Goal: Learn about a topic

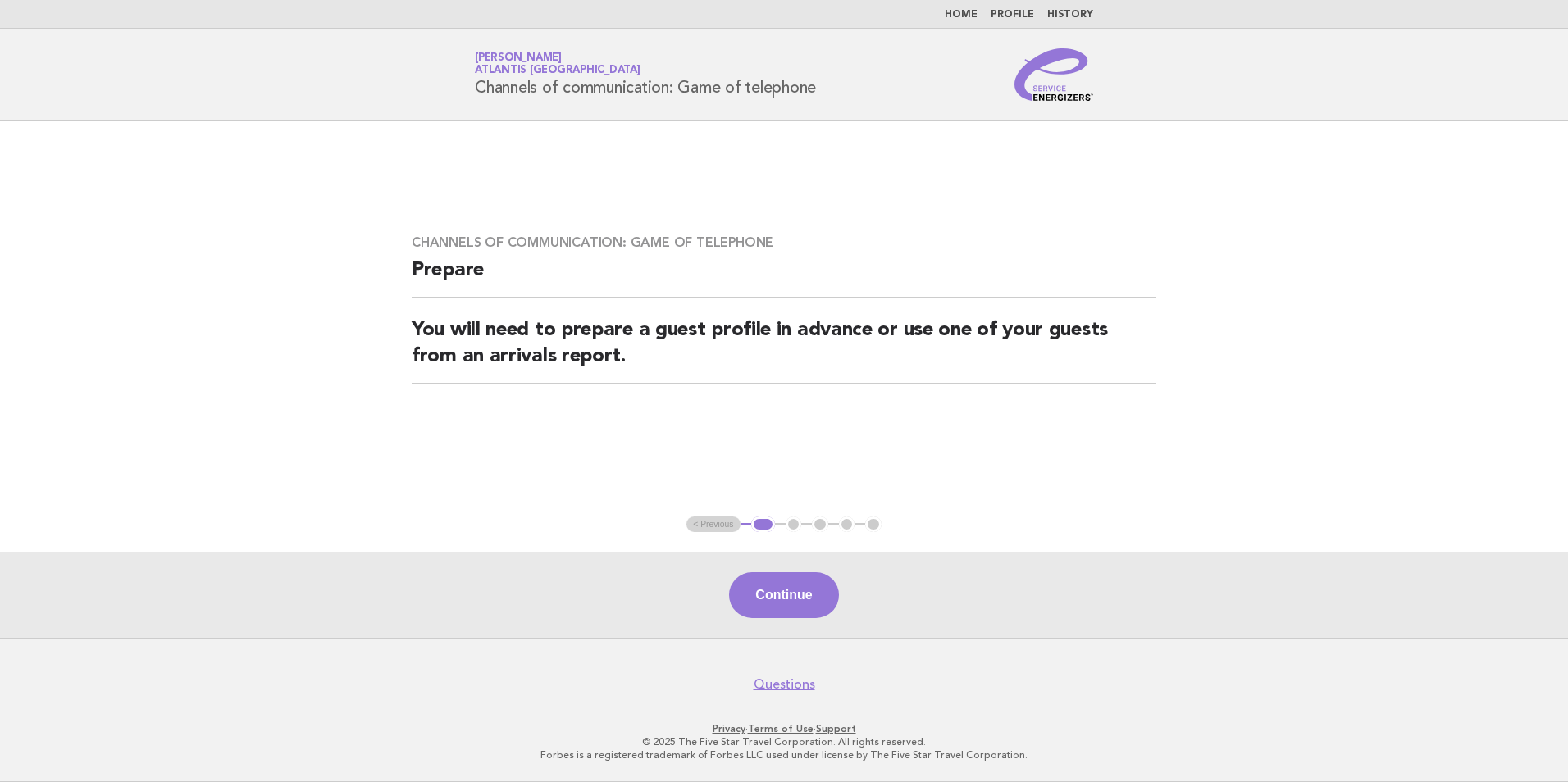
click at [970, 15] on link "Home" at bounding box center [960, 14] width 32 height 10
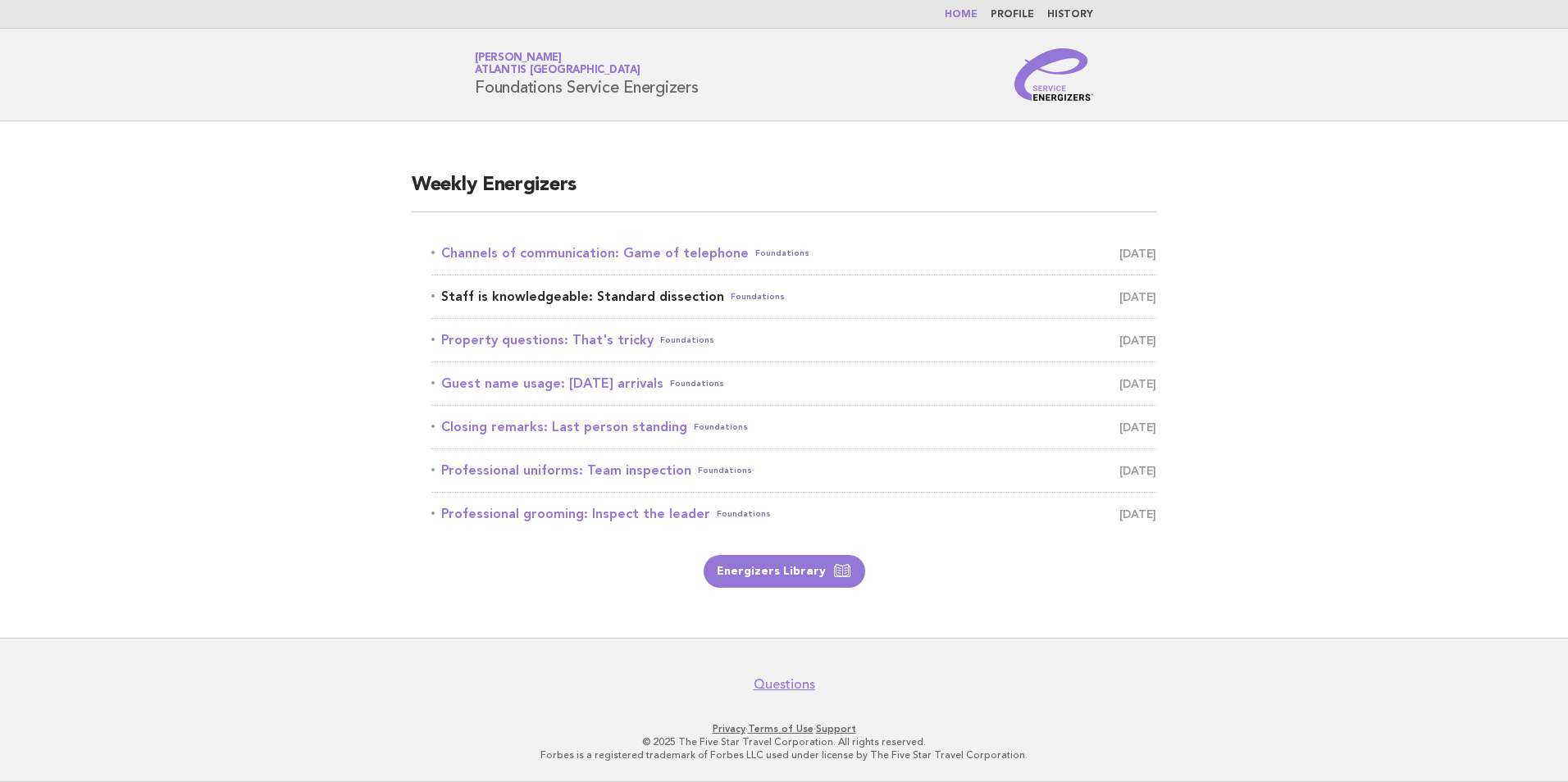
click at [1119, 303] on span "[DATE]" at bounding box center [1138, 297] width 37 height 23
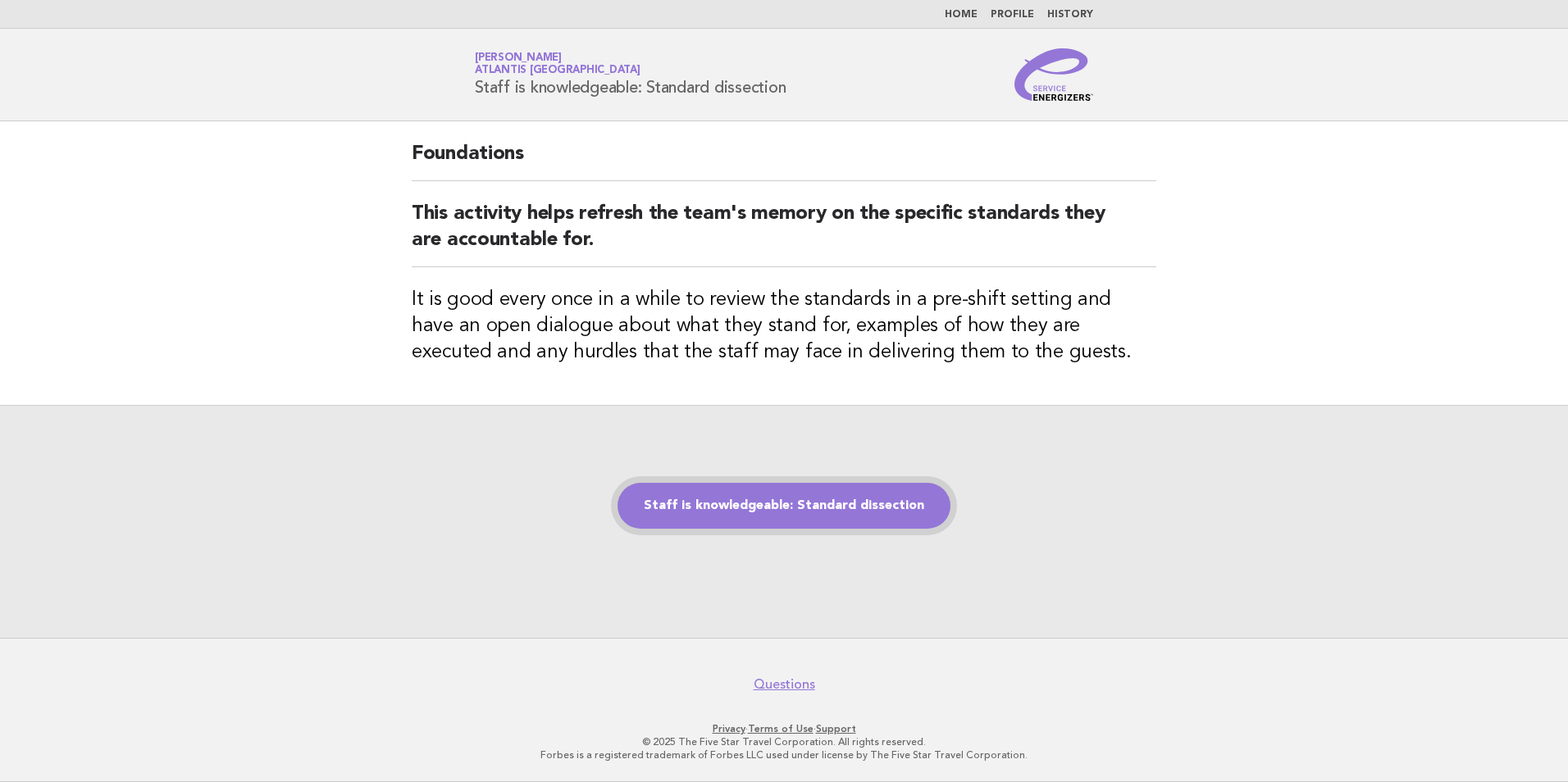
click at [766, 518] on link "Staff is knowledgeable: Standard dissection" at bounding box center [784, 505] width 333 height 46
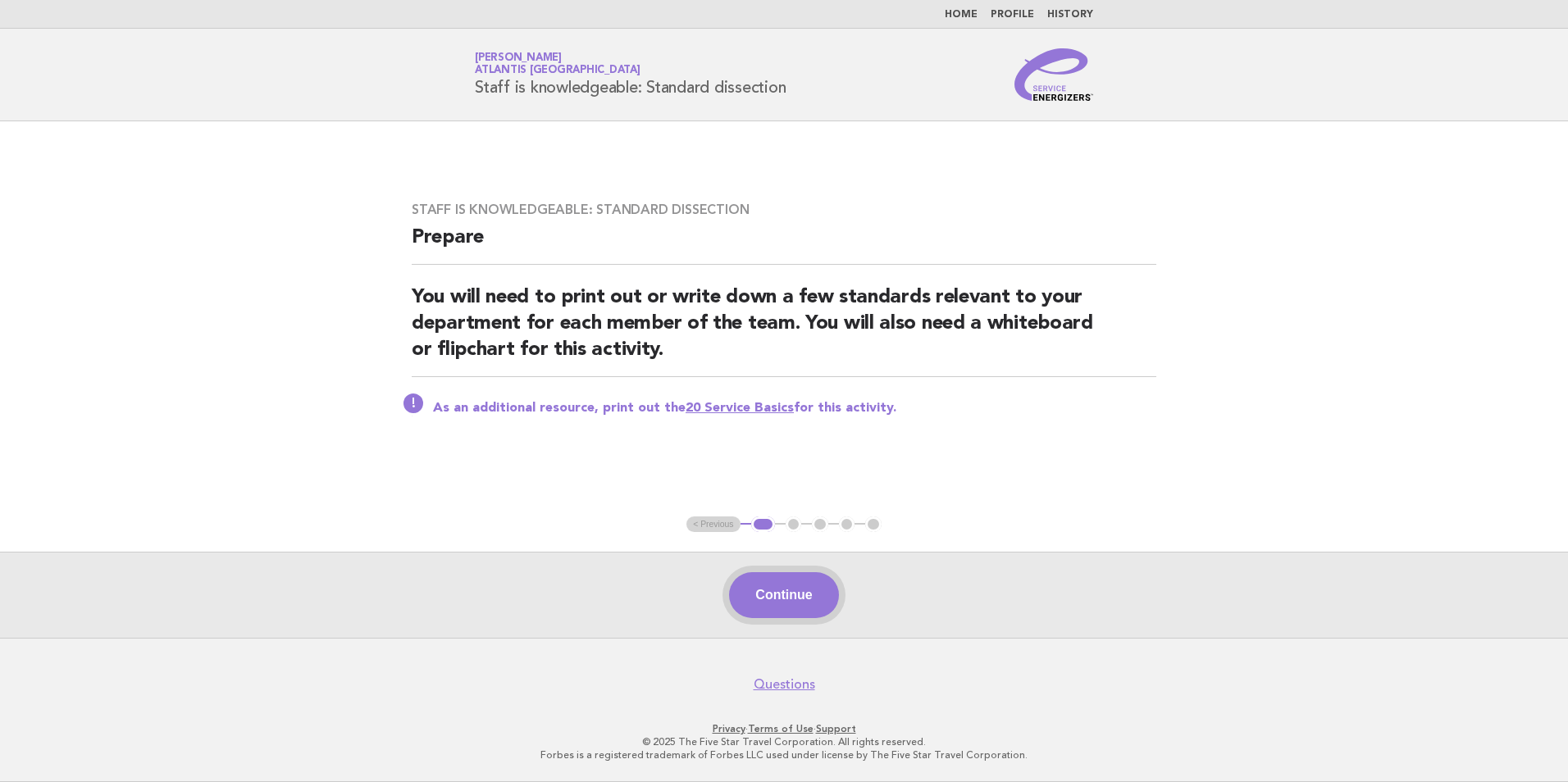
click at [789, 593] on button "Continue" at bounding box center [783, 595] width 109 height 46
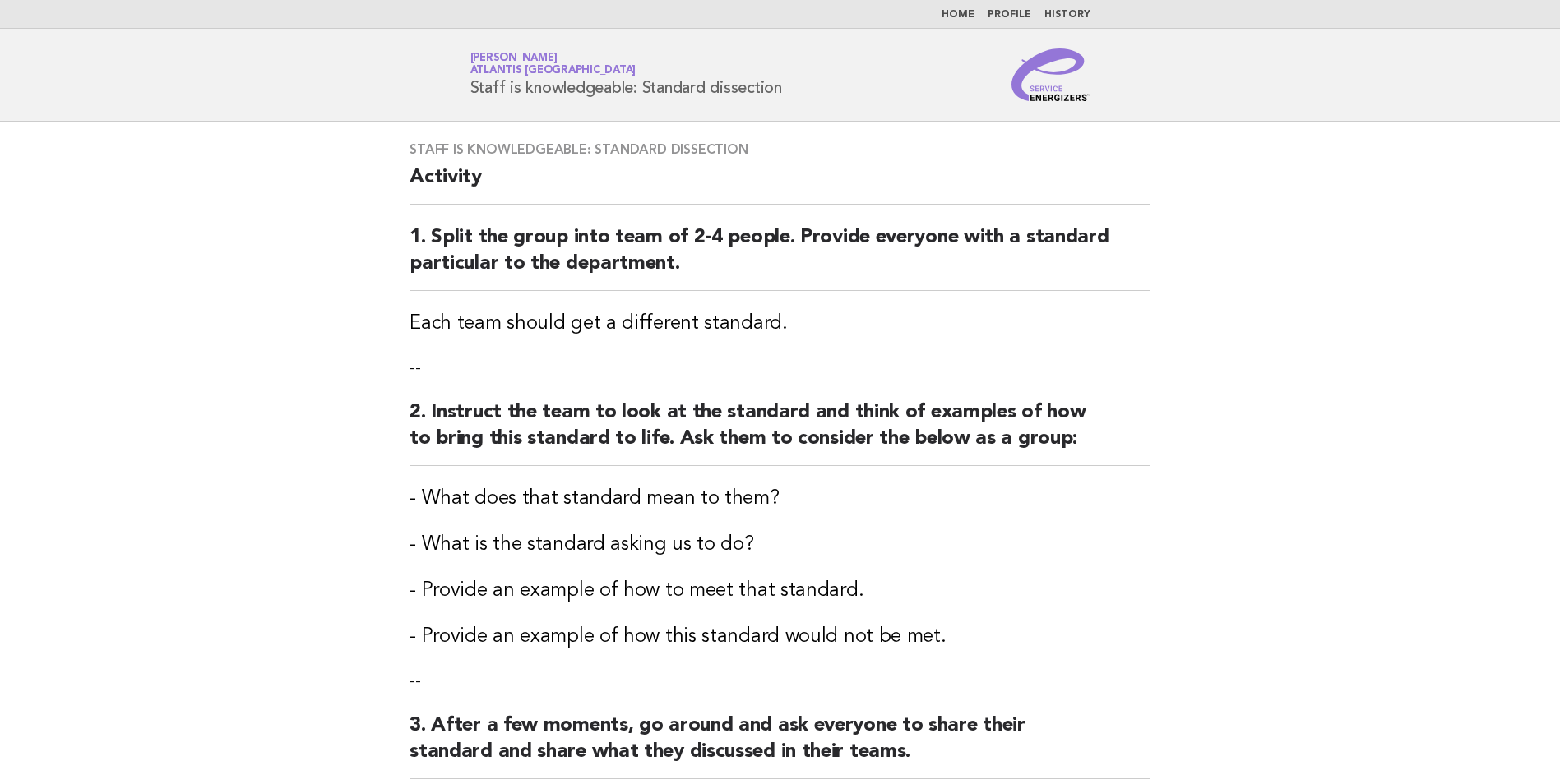
scroll to position [411, 0]
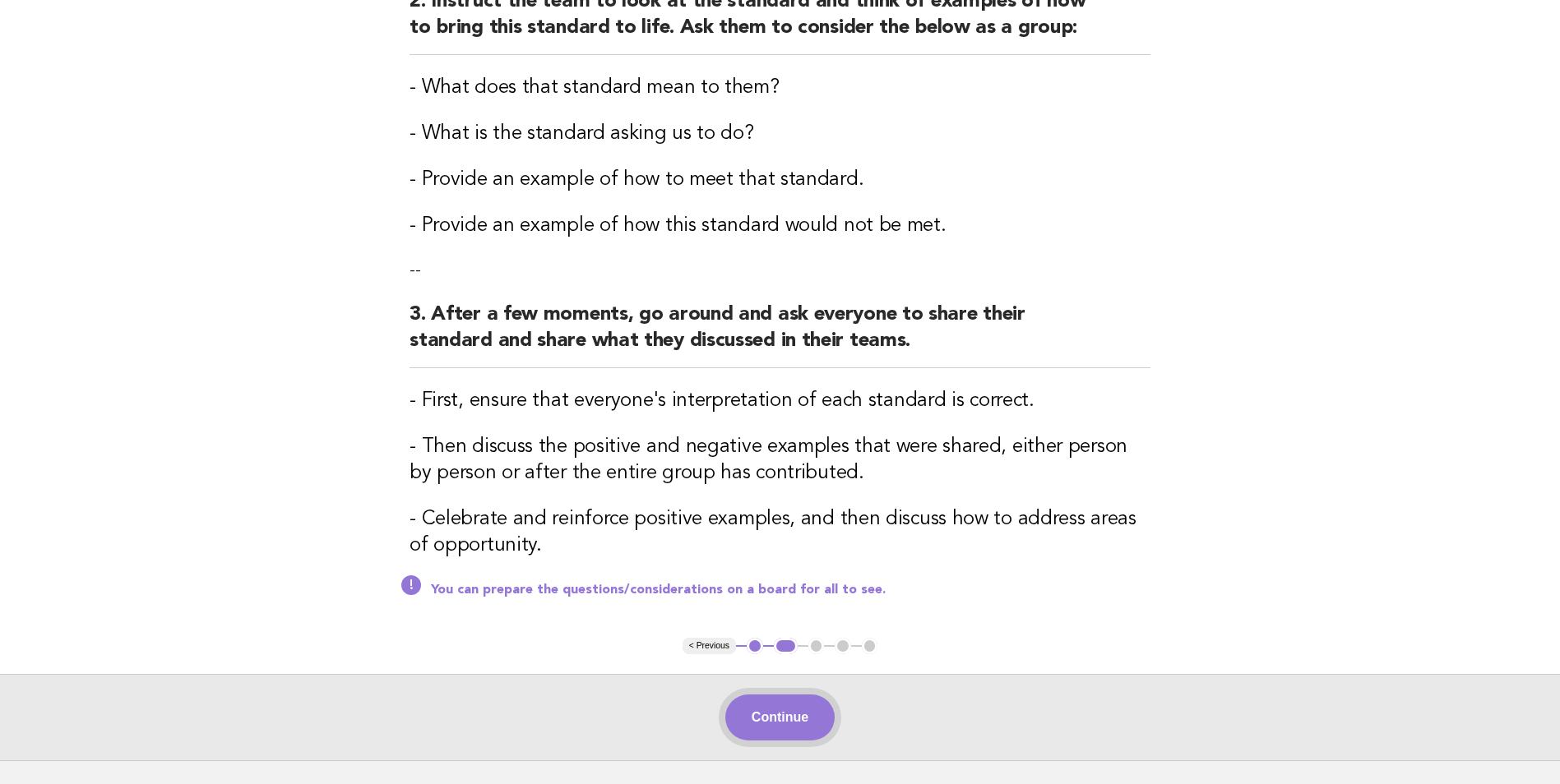
click at [767, 712] on button "Continue" at bounding box center [780, 717] width 110 height 46
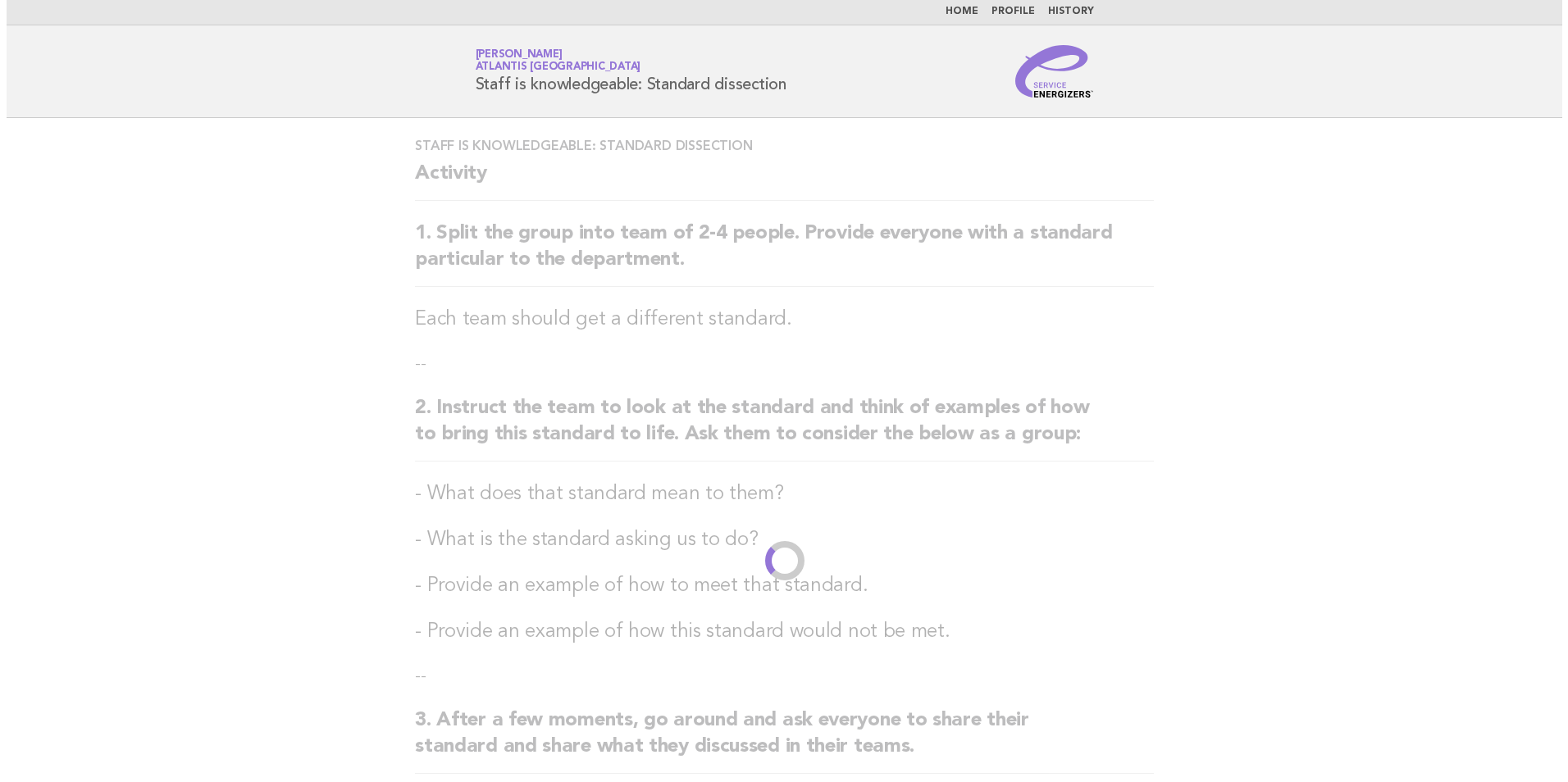
scroll to position [0, 0]
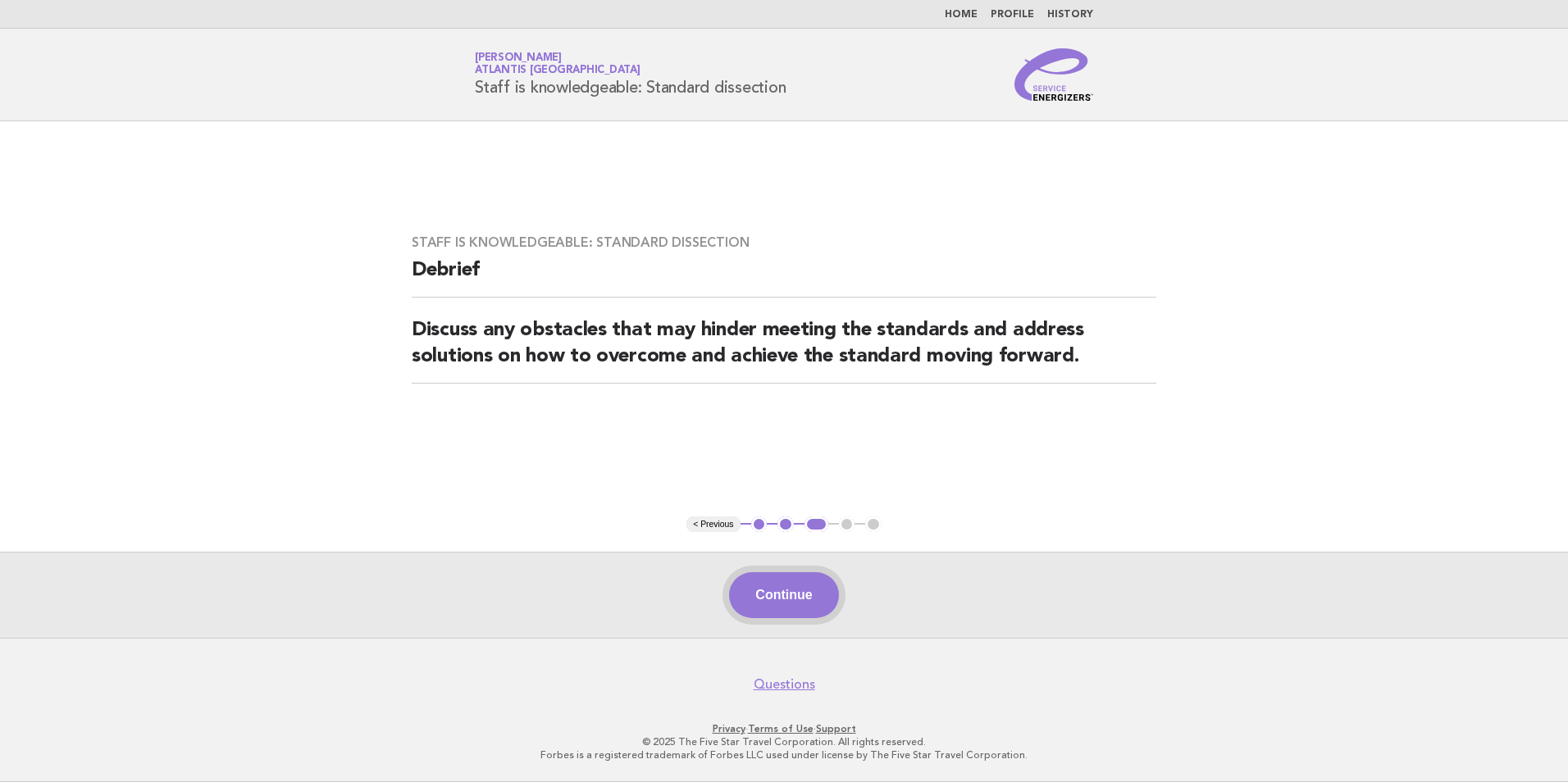
click at [788, 599] on button "Continue" at bounding box center [783, 595] width 109 height 46
